Goal: Use online tool/utility: Utilize a website feature to perform a specific function

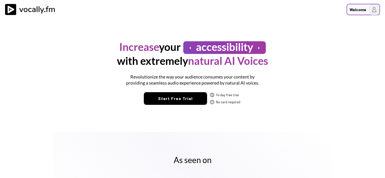
click at [356, 10] on div "Welcome" at bounding box center [358, 10] width 17 height 6
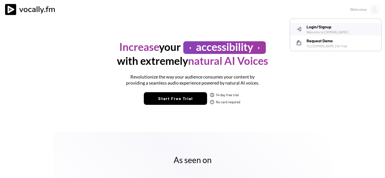
click at [328, 29] on h3 "Login/Signup" at bounding box center [342, 27] width 71 height 6
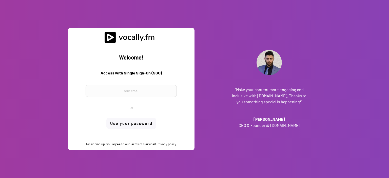
click at [125, 83] on div at bounding box center [131, 88] width 101 height 18
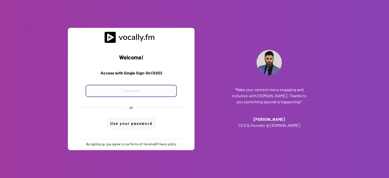
click at [125, 88] on input "email" at bounding box center [131, 91] width 91 height 12
paste input "progetto_enicom_2023@eni.com"
type input "progetto_enicom_2023@eni.com"
click at [137, 121] on div "Welcome! Access with Single Sign-On (SSO) progetto_enicom_2023@eni.com or Use y…" at bounding box center [131, 91] width 119 height 96
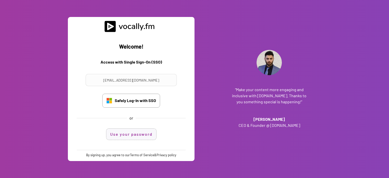
click at [134, 136] on button "Use your password" at bounding box center [131, 134] width 50 height 11
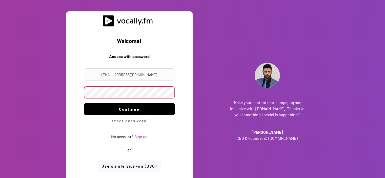
click at [131, 113] on button "Continue" at bounding box center [129, 109] width 91 height 12
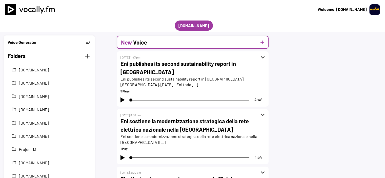
click at [264, 43] on button "add" at bounding box center [262, 42] width 6 height 6
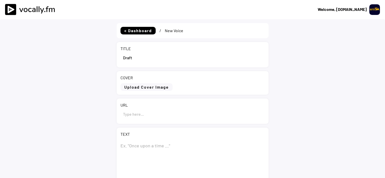
select select ""1348695171700984260__LOOKUP__1695815318097x346735823279882240""
click at [117, 59] on div "TITLE" at bounding box center [193, 54] width 152 height 25
paste input "Eni: AGCM decision on alleged biofuel cartel incomprehensible and unfounded, ba…"
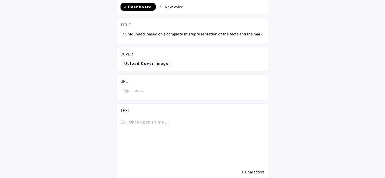
scroll to position [51, 0]
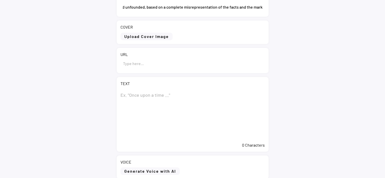
type input "Eni: AGCM decision on alleged biofuel cartel incomprehensible and unfounded, ba…"
click at [171, 94] on textarea at bounding box center [193, 114] width 144 height 51
paste textarea "Eni: AGCM decision on alleged biofuel cartel incomprehensible and unfounded, ba…"
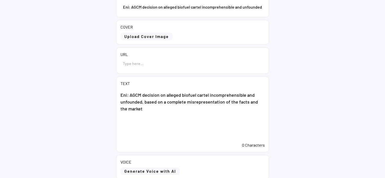
type textarea "Eni: AGCM decision on alleged biofuel cartel incomprehensible and unfounded, ba…"
click at [154, 60] on input "input" at bounding box center [193, 63] width 144 height 12
click at [140, 65] on input "input" at bounding box center [193, 63] width 144 height 12
paste input "https://www.eni.com/en-IT/media/press-release/2025/09/eni-agcm-decision-on-alle…"
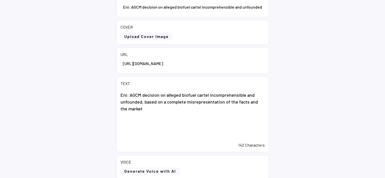
type input "https://www.eni.com/en-IT/media/press-release/2025/09/eni-agcm-decision-on-alle…"
click at [182, 111] on textarea "Eni: AGCM decision on alleged biofuel cartel incomprehensible and unfounded, ba…" at bounding box center [193, 114] width 144 height 51
click at [140, 119] on textarea "Eni: AGCM decision on alleged biofuel cartel incomprehensible and unfounded, ba…" at bounding box center [193, 114] width 144 height 51
paste textarea "The company will defend its case in court. Rome, 26 September 2025 – With regar…"
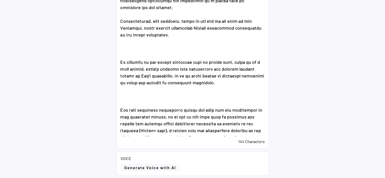
scroll to position [196, 0]
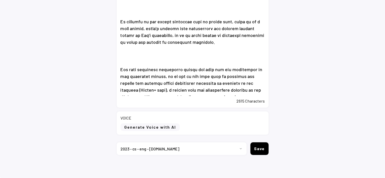
type textarea "Eni: AGCM decision on alleged biofuel cartel incomprehensible and unfounded, ba…"
click at [164, 128] on button "Generate Voice with AI" at bounding box center [150, 127] width 59 height 8
select select ""chat""
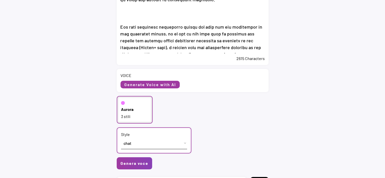
scroll to position [272, 0]
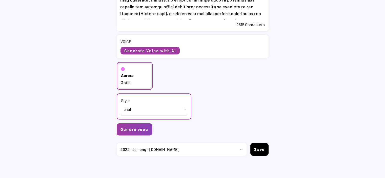
click at [125, 75] on div "Aurora" at bounding box center [127, 76] width 12 height 6
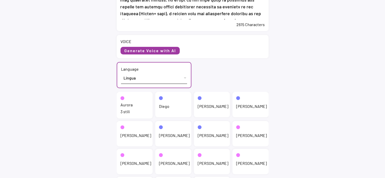
click at [131, 80] on select "Lingua English (US) French (France) Italian (Italy)" at bounding box center [154, 77] width 66 height 11
select select ""English (US)""
click at [121, 72] on select "Lingua English (US) French (France) Italian (Italy)" at bounding box center [154, 77] width 66 height 11
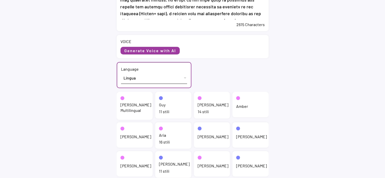
click at [205, 106] on div "Jenny" at bounding box center [213, 105] width 31 height 6
select select ""chat""
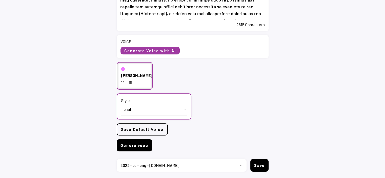
click at [147, 142] on button "Genera voce" at bounding box center [134, 145] width 35 height 12
click at [141, 146] on button "Genera voce" at bounding box center [134, 145] width 35 height 12
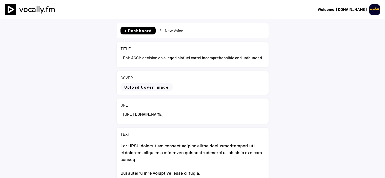
select select ""1348695171700984260__LOOKUP__1695815318097x346735823279882240""
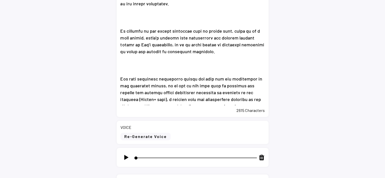
scroll to position [278, 0]
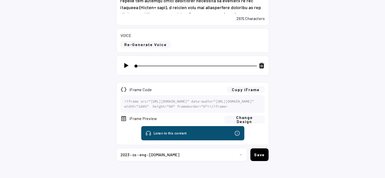
click at [127, 66] on img at bounding box center [126, 65] width 6 height 6
type input "3"
click at [251, 91] on button "Copy iFrame" at bounding box center [246, 89] width 38 height 6
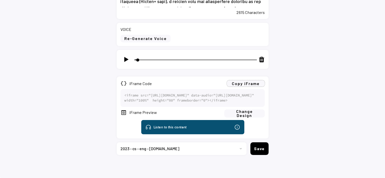
scroll to position [303, 0]
click at [240, 150] on select "Progetto 2023 - cs - eng - eni.com 2023 - cs - ita - eni.com 2023 - storie - it…" at bounding box center [180, 148] width 126 height 13
select select ""1348695171700984260__LOOKUP__1735904392009x606523124540768300""
click at [117, 142] on select "Progetto 2023 - cs - eng - eni.com 2023 - cs - ita - eni.com 2023 - storie - it…" at bounding box center [180, 148] width 126 height 13
click at [261, 152] on button "Save" at bounding box center [259, 148] width 18 height 13
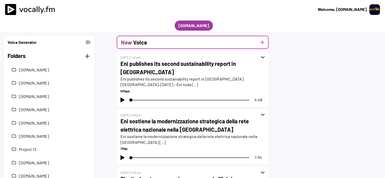
click at [262, 44] on button "add" at bounding box center [262, 42] width 6 height 6
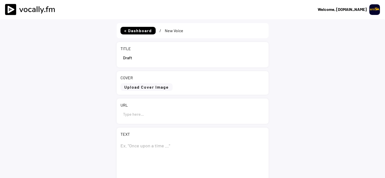
select select ""1348695171700984260__LOOKUP__1735904392009x606523124540768300""
drag, startPoint x: 135, startPoint y: 55, endPoint x: 116, endPoint y: 58, distance: 18.4
click at [117, 58] on div "TITLE" at bounding box center [193, 54] width 152 height 25
paste input "Eni: decisione AGCM sul presunto cartello dei biocarburanti incomprensibile e i…"
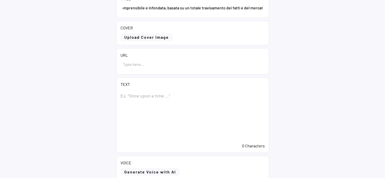
scroll to position [51, 0]
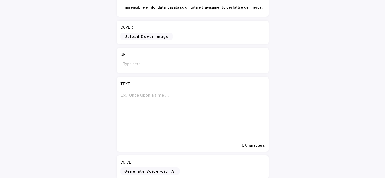
type input "Eni: decisione AGCM sul presunto cartello dei biocarburanti incomprensibile e i…"
click at [160, 90] on textarea at bounding box center [193, 114] width 144 height 51
paste textarea "Eni: decisione AGCM sul presunto cartello dei biocarburanti incomprensibile e i…"
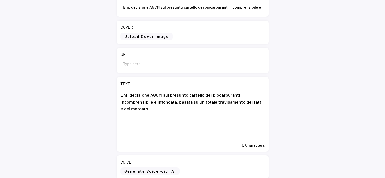
type textarea "Eni: decisione AGCM sul presunto cartello dei biocarburanti incomprensibile e i…"
click at [163, 64] on input "input" at bounding box center [193, 63] width 144 height 12
click at [138, 63] on input "input" at bounding box center [193, 63] width 144 height 12
paste input "[URL][DOMAIN_NAME]"
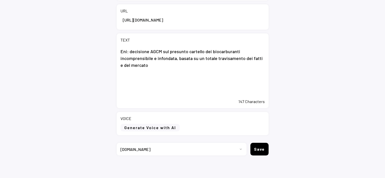
scroll to position [95, 0]
type input "https://www.eni.com/it-IT/media/comunicati-stampa/2025/09/eni-decisione-agcm-su…"
click at [142, 89] on textarea "Eni: decisione AGCM sul presunto cartello dei biocarburanti incomprensibile e i…" at bounding box center [193, 70] width 144 height 51
paste textarea "La società tutelerà le proprie ragioni in sede giurisdizionale. Roma, 26 settem…"
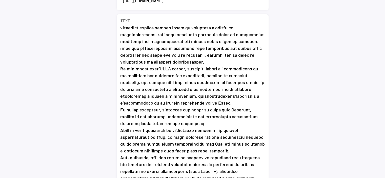
scroll to position [123, 0]
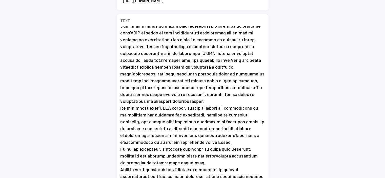
click at [181, 100] on textarea at bounding box center [193, 102] width 144 height 152
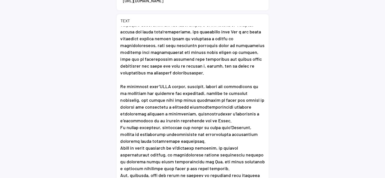
scroll to position [180, 0]
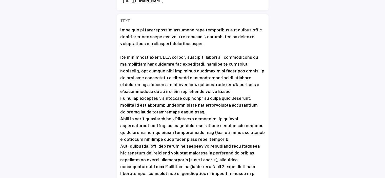
click at [182, 111] on textarea at bounding box center [193, 102] width 144 height 152
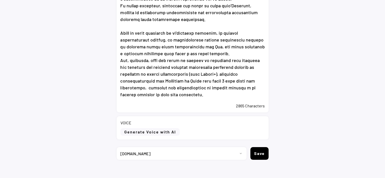
scroll to position [196, 0]
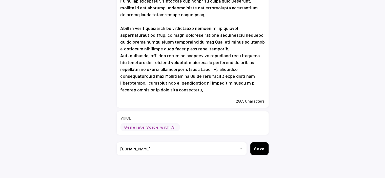
type textarea "Eni: decisione AGCM sul presunto cartello dei biocarburanti incomprensibile e i…"
click at [171, 128] on button "Generate Voice with AI" at bounding box center [150, 127] width 59 height 8
select select ""chat""
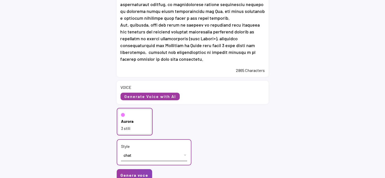
scroll to position [272, 0]
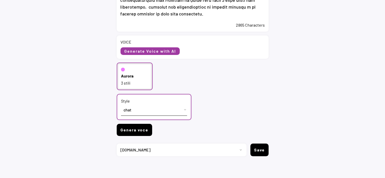
click at [136, 126] on button "Genera voce" at bounding box center [134, 130] width 35 height 12
click at [136, 128] on button "Genera voce" at bounding box center [134, 130] width 35 height 12
click at [131, 133] on button "Genera voce" at bounding box center [134, 130] width 35 height 12
click at [135, 132] on button "Genera voce" at bounding box center [134, 130] width 35 height 12
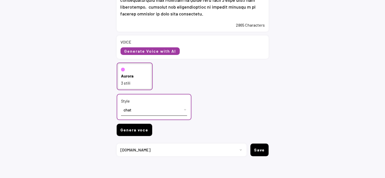
click at [143, 130] on button "Genera voce" at bounding box center [134, 130] width 35 height 12
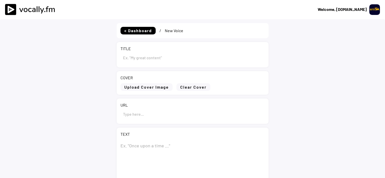
scroll to position [90, 0]
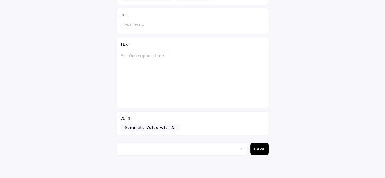
type input "Eni: decisione AGCM sul presunto cartello dei biocarburanti incomprensibile e i…"
type input "[URL][DOMAIN_NAME]"
type textarea "Lor: ipsumdolo SITA con adipisci elitsedd eiu temporincidid utlaboreetdolor m a…"
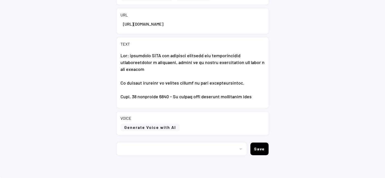
select select ""1348695171700984260__LOOKUP__1735904392009x606523124540768300""
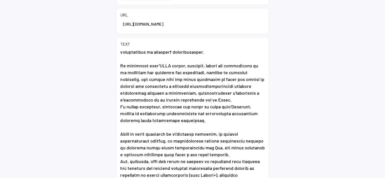
scroll to position [196, 0]
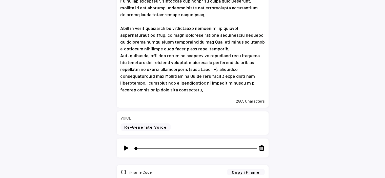
click at [127, 148] on img at bounding box center [126, 148] width 6 height 6
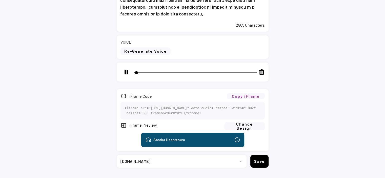
click at [251, 97] on button "Copy iFrame" at bounding box center [246, 96] width 38 height 6
click at [127, 74] on img at bounding box center [126, 72] width 6 height 6
type input "5"
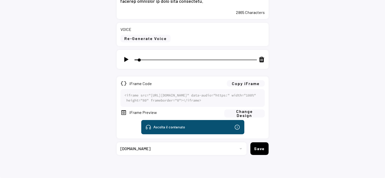
click at [205, 149] on select "Progetto 2023 - cs - eng - eni.com 2023 - cs - ita - eni.com 2023 - storie - it…" at bounding box center [180, 148] width 126 height 13
select select ""1348695171700984260__LOOKUP__1735904233799x559431839768379400""
click at [117, 142] on select "Progetto 2023 - cs - eng - eni.com 2023 - cs - ita - eni.com 2023 - storie - it…" at bounding box center [180, 148] width 126 height 13
click at [263, 149] on button "Save" at bounding box center [259, 148] width 18 height 13
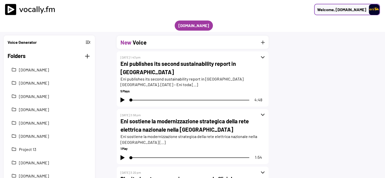
click at [359, 7] on div "Welcome, Eni.com" at bounding box center [341, 10] width 49 height 6
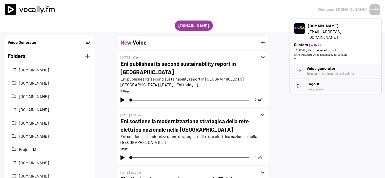
click at [321, 81] on h3 "Logout" at bounding box center [342, 84] width 71 height 6
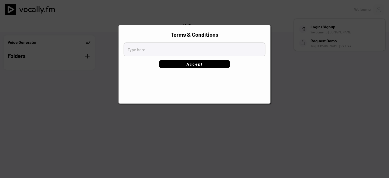
type textarea "[b]Terms of Service[/b] Users of the Services offered by Vocally.fm acknowledge…"
